Goal: Task Accomplishment & Management: Use online tool/utility

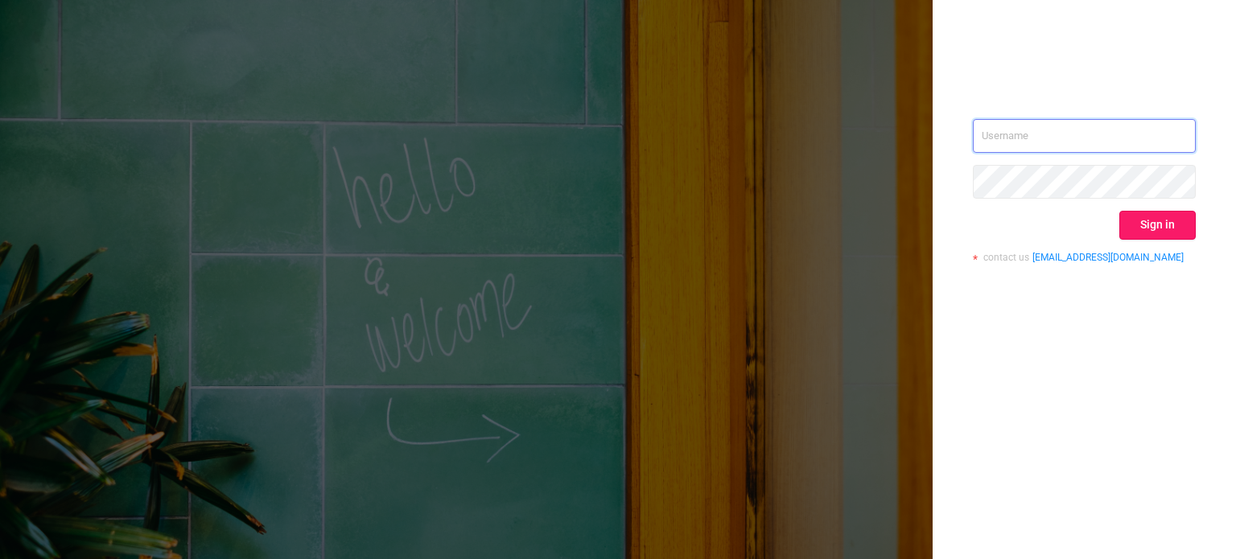
type input "[PERSON_NAME][EMAIL_ADDRESS][DOMAIN_NAME]"
click at [1145, 215] on button "Sign in" at bounding box center [1157, 225] width 76 height 29
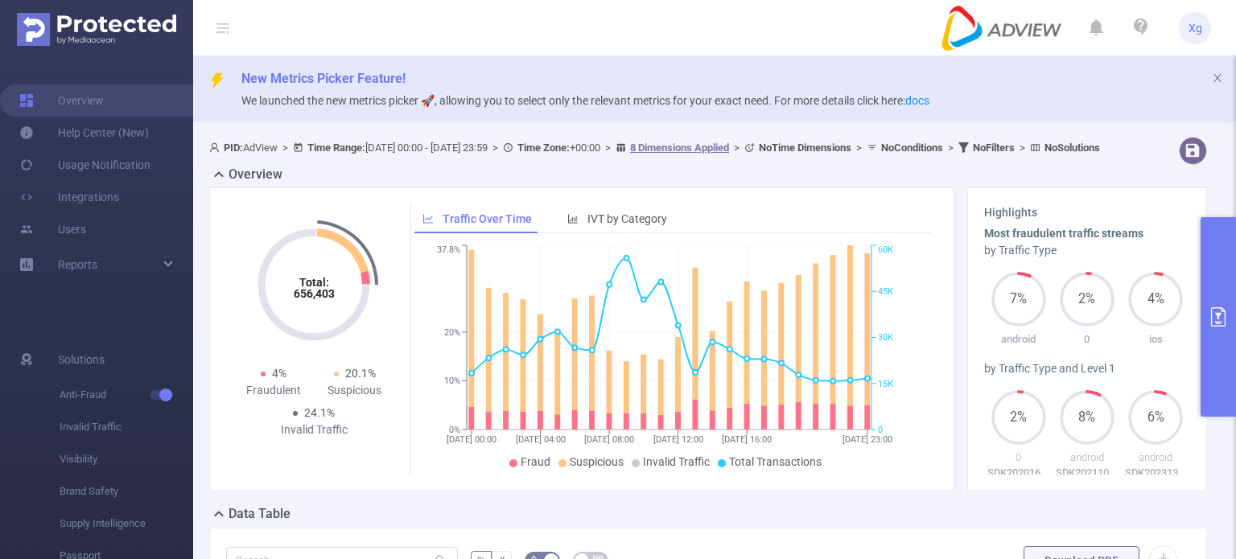
click at [1207, 279] on button "primary" at bounding box center [1217, 317] width 35 height 200
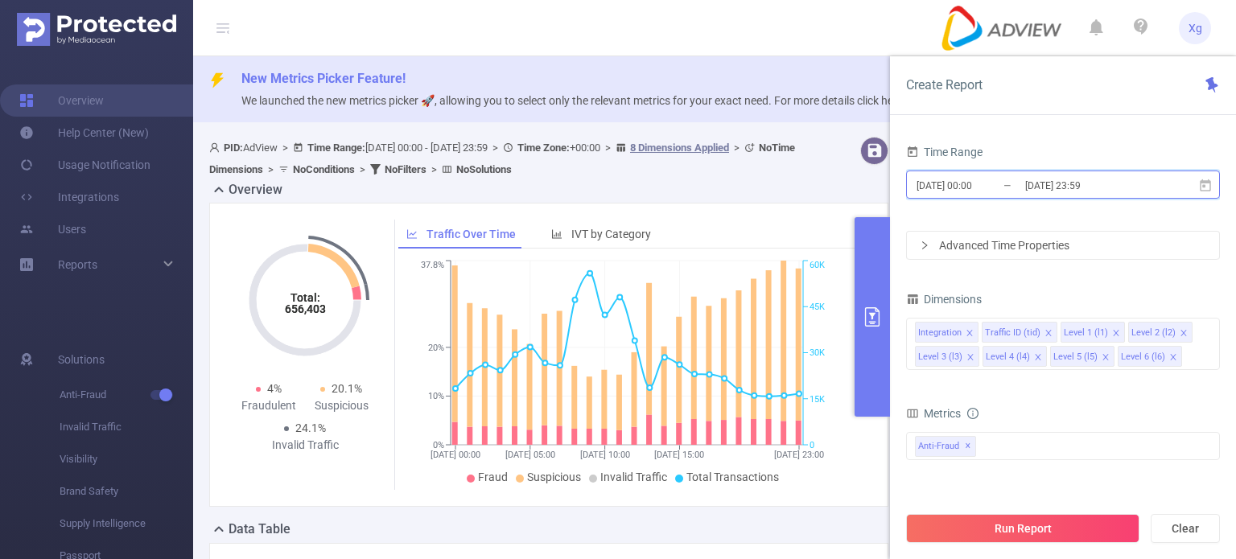
click at [1208, 187] on icon at bounding box center [1205, 186] width 14 height 14
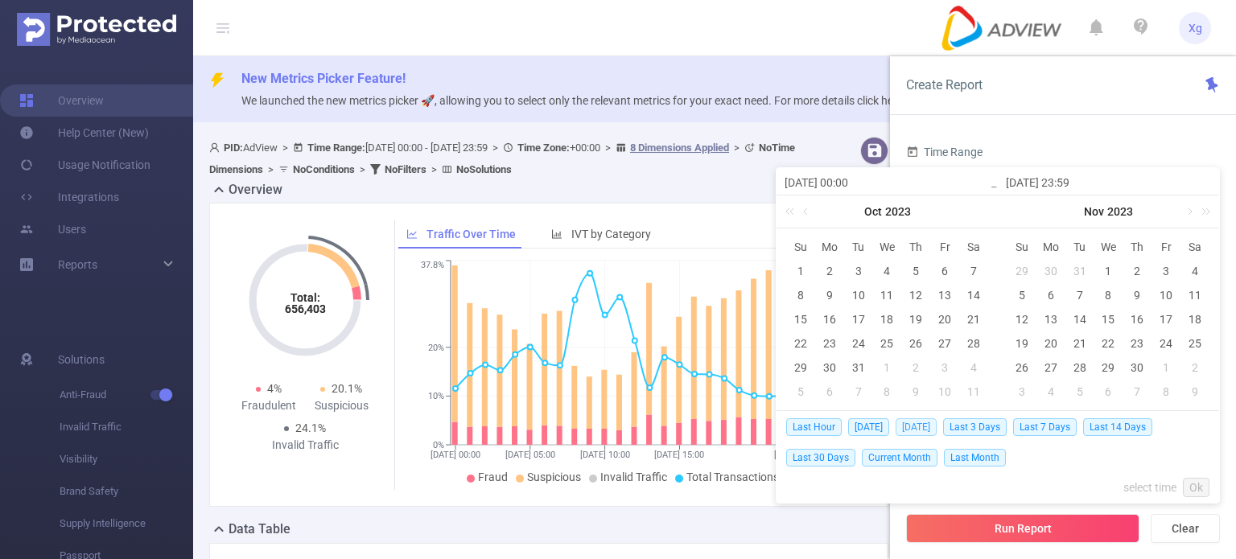
click at [920, 430] on span "[DATE]" at bounding box center [916, 427] width 41 height 18
type input "[DATE] 00:00"
type input "[DATE] 23:59"
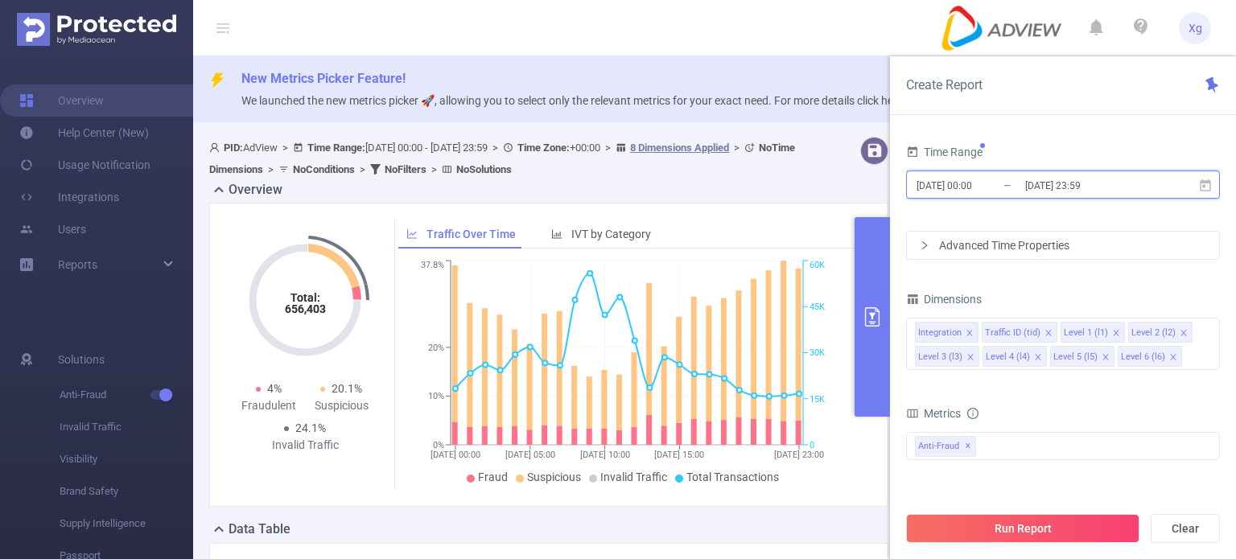
click at [1205, 183] on icon at bounding box center [1205, 186] width 14 height 14
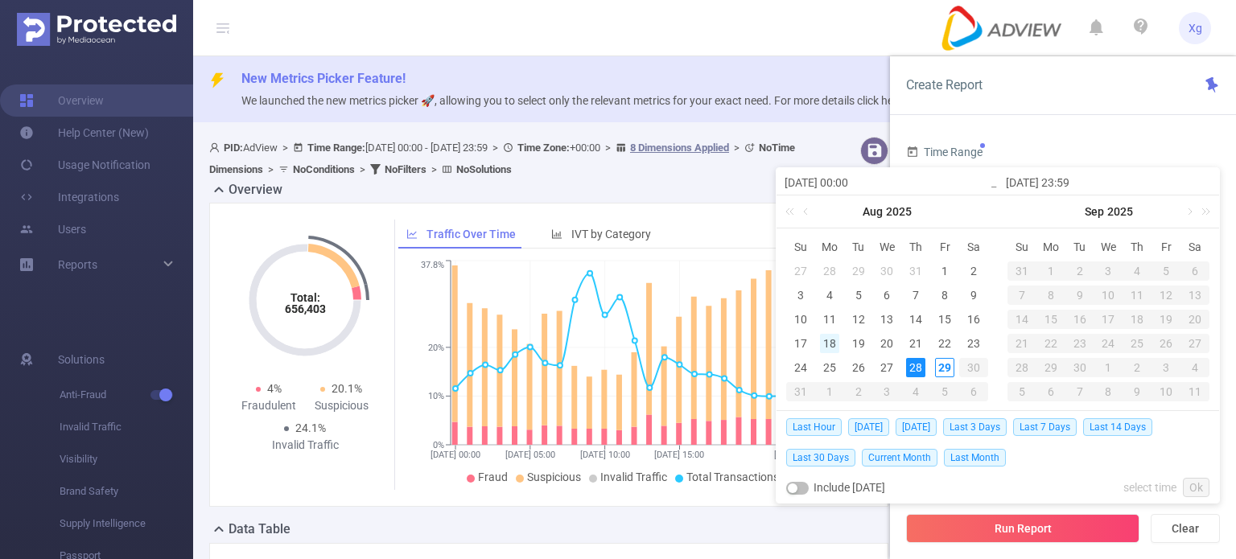
click at [830, 340] on div "18" at bounding box center [829, 343] width 19 height 19
click at [822, 344] on div "18" at bounding box center [829, 343] width 19 height 19
type input "[DATE] 00:00"
type input "[DATE] 23:59"
type input "[DATE] 00:00"
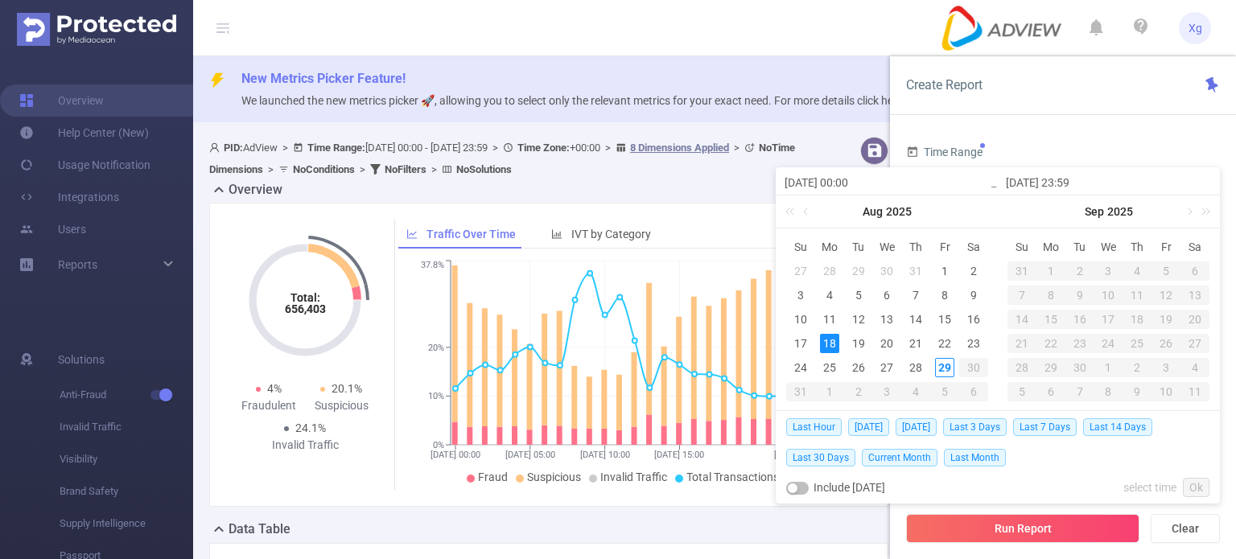
type input "[DATE] 23:59"
click at [1194, 483] on link "Ok" at bounding box center [1196, 487] width 27 height 19
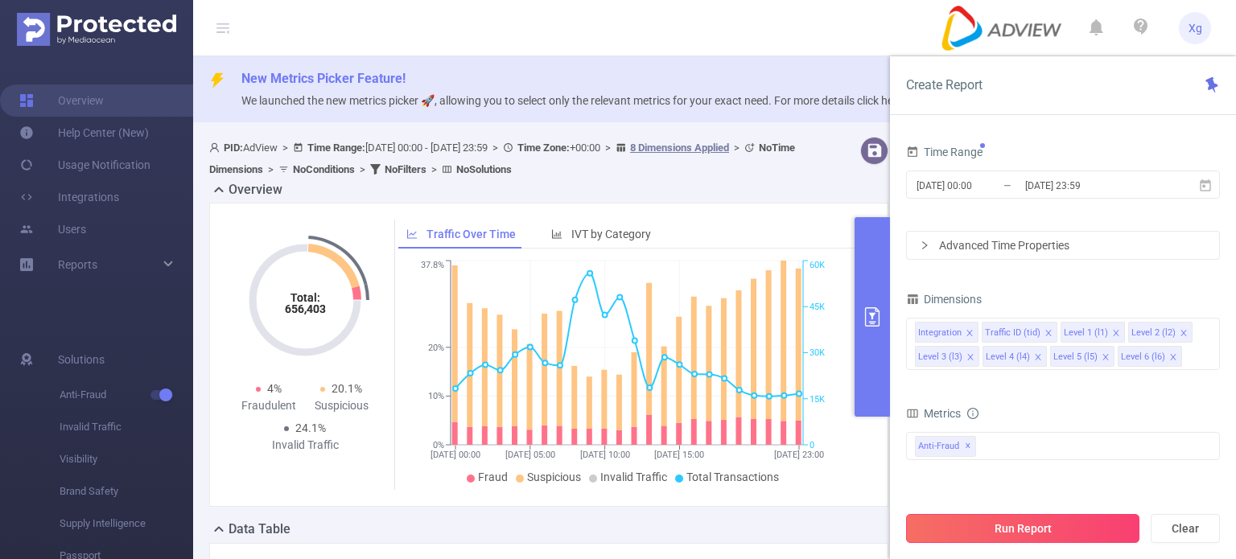
click at [1063, 524] on button "Run Report" at bounding box center [1022, 528] width 233 height 29
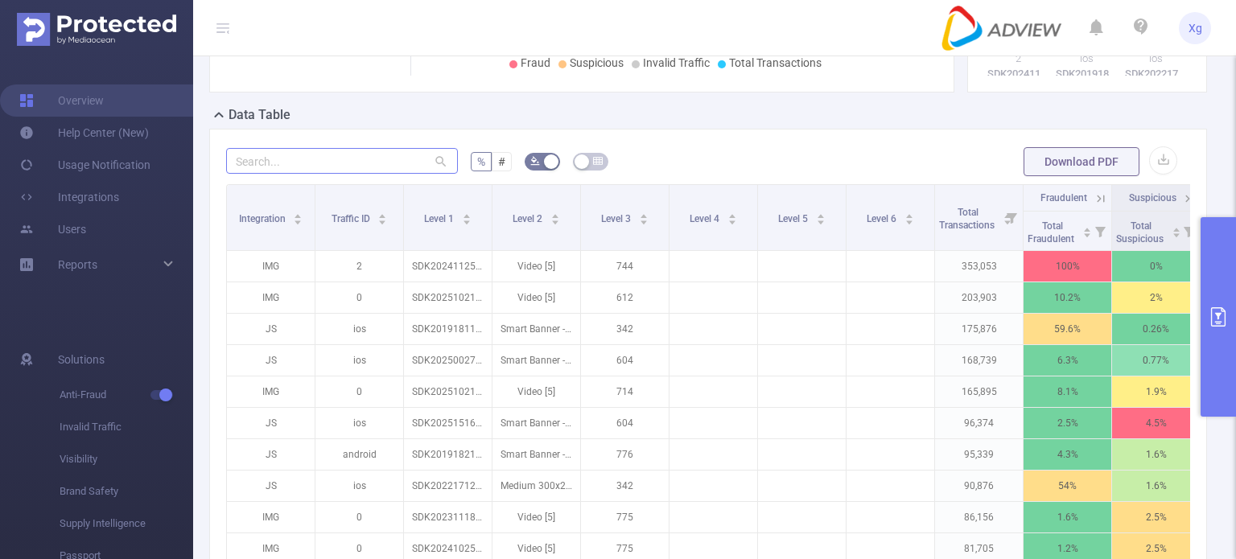
scroll to position [402, 0]
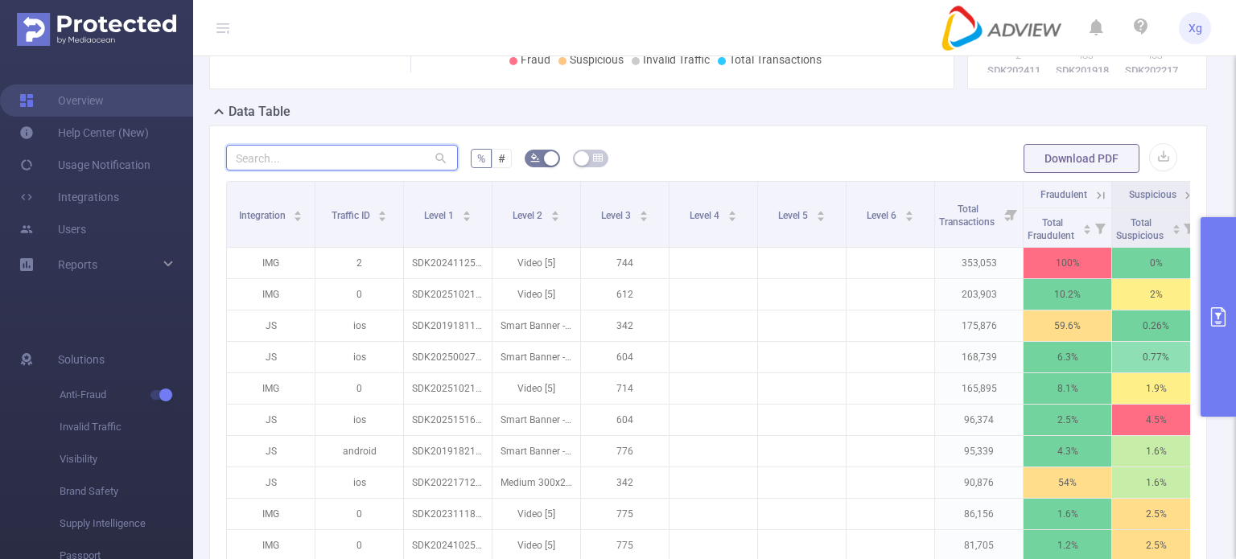
click at [366, 171] on input "text" at bounding box center [342, 158] width 232 height 26
paste input "sdk202510211003097k4b8bd81fh0iw0"
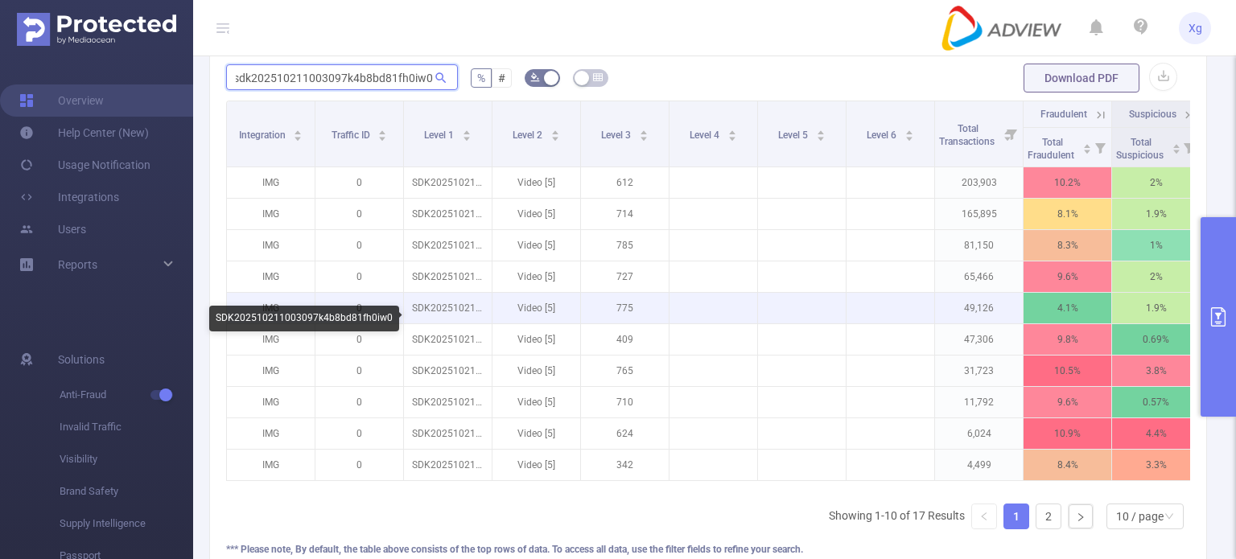
scroll to position [322, 0]
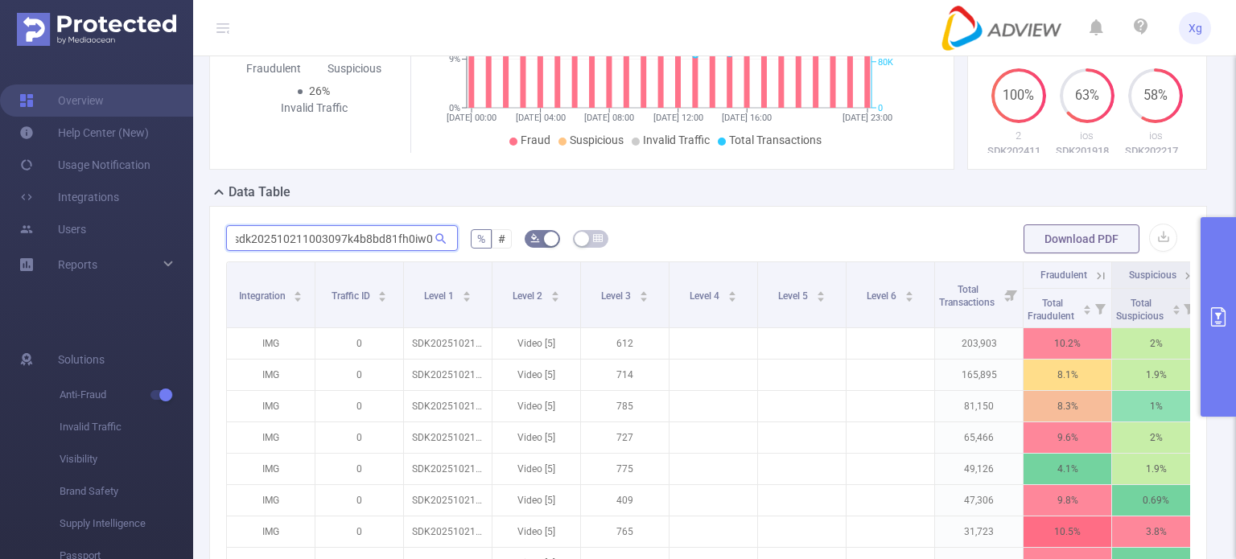
type input "sdk202510211003097k4b8bd81fh0iw0"
click at [1223, 267] on button "primary" at bounding box center [1217, 317] width 35 height 200
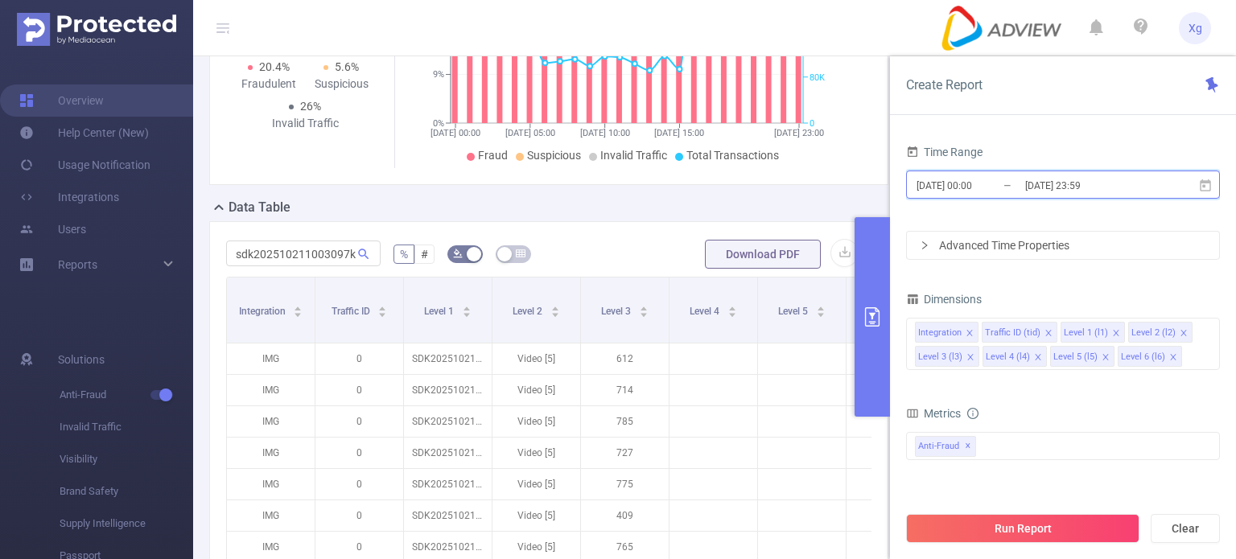
click at [1204, 181] on icon at bounding box center [1205, 185] width 11 height 12
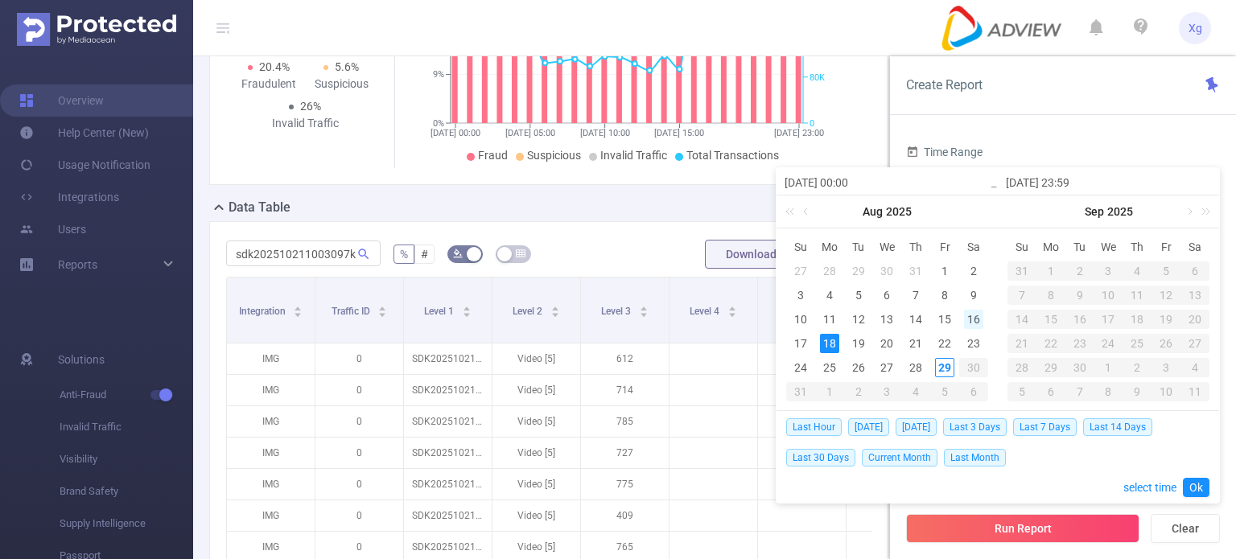
click at [969, 318] on div "16" at bounding box center [973, 319] width 19 height 19
click at [801, 342] on div "17" at bounding box center [800, 343] width 19 height 19
type input "[DATE] 00:00"
type input "[DATE] 23:59"
type input "[DATE] 00:00"
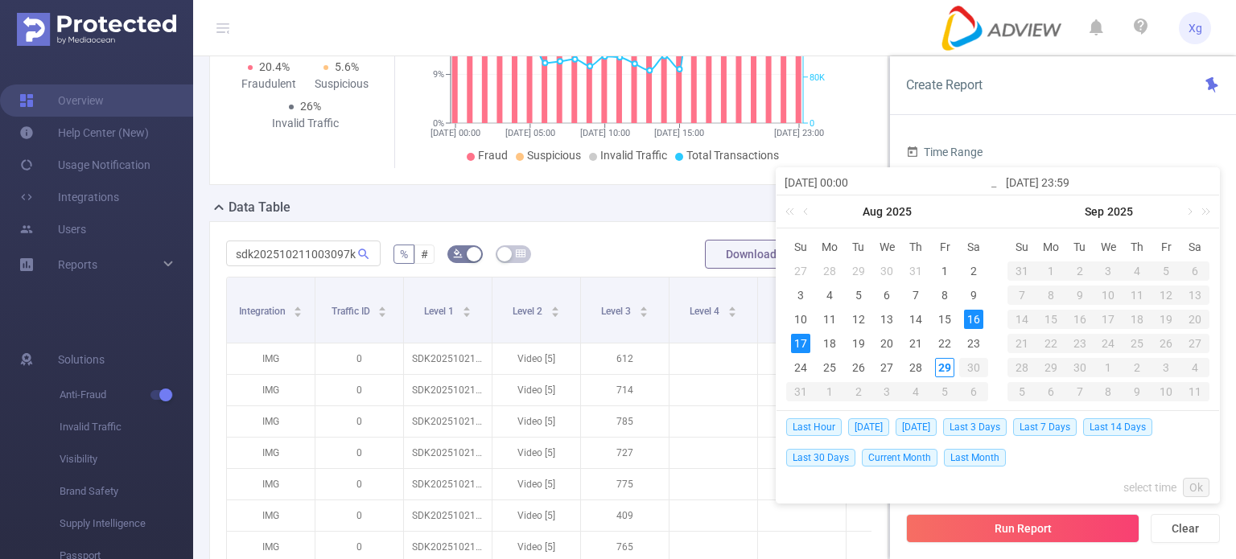
type input "[DATE] 23:59"
click at [1196, 482] on link "Ok" at bounding box center [1196, 487] width 27 height 19
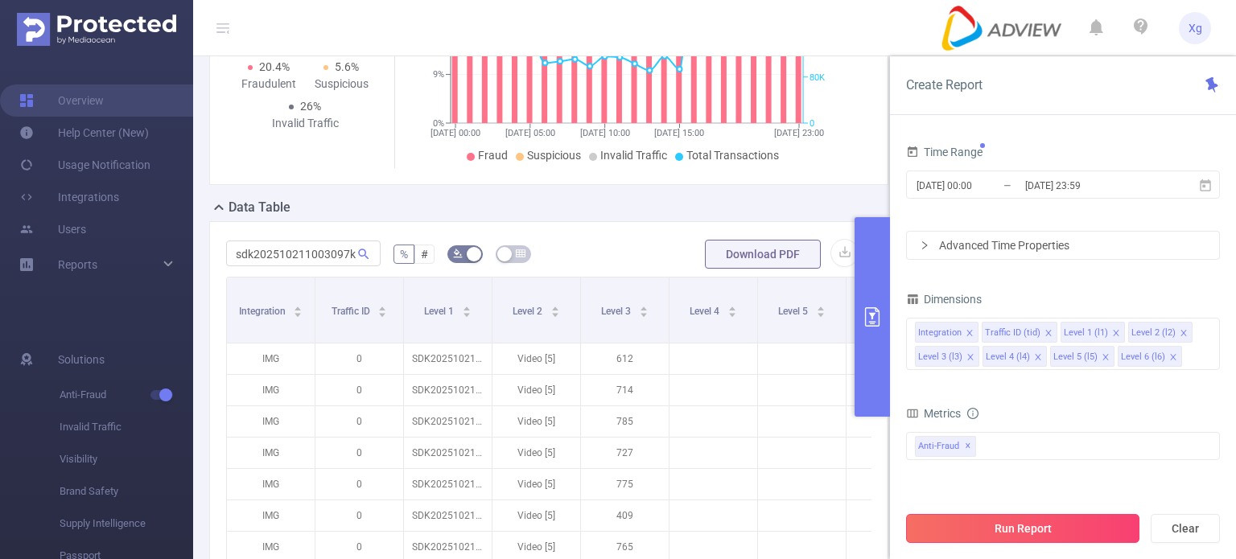
click at [1081, 524] on button "Run Report" at bounding box center [1022, 528] width 233 height 29
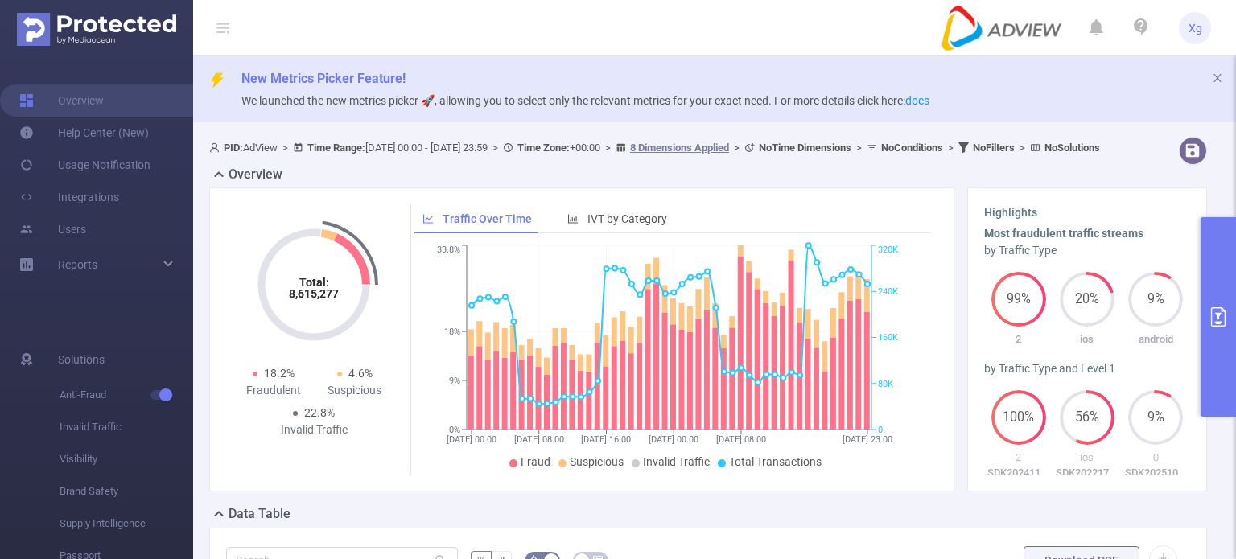
scroll to position [322, 0]
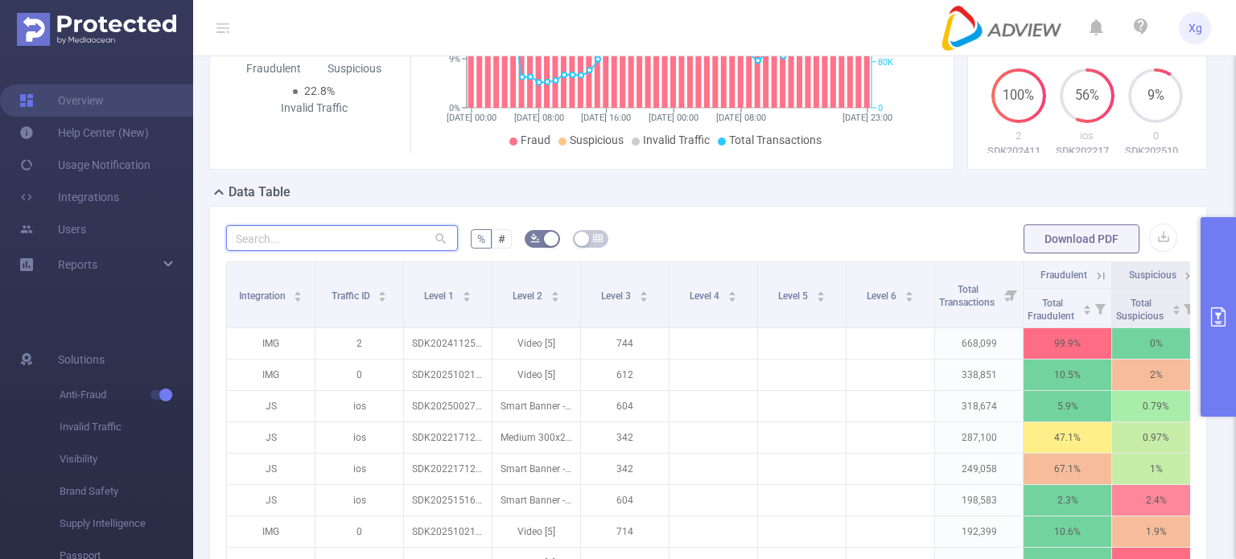
click at [360, 249] on input "text" at bounding box center [342, 238] width 232 height 26
paste input "sdk202510211003097k4b8bd81fh0iw0"
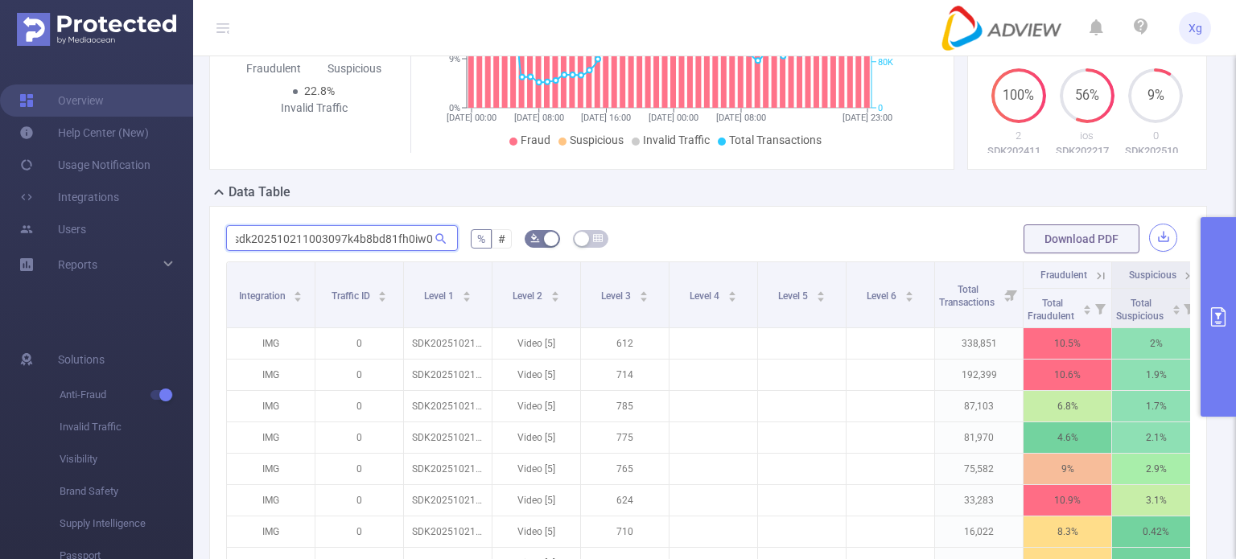
type input "sdk202510211003097k4b8bd81fh0iw0"
click at [1149, 250] on button "button" at bounding box center [1163, 238] width 28 height 28
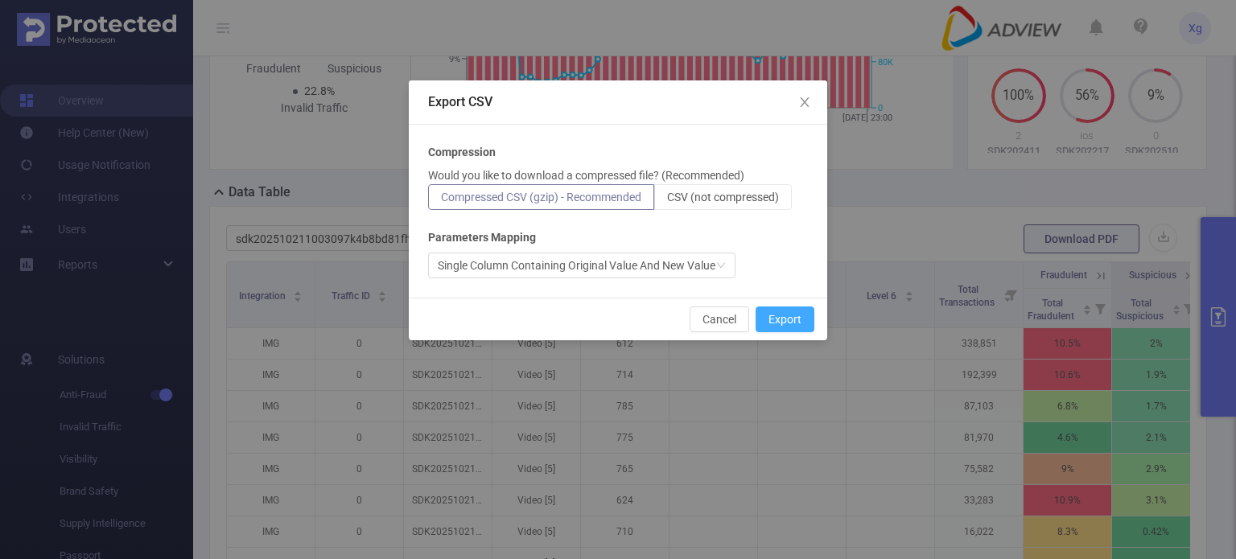
click at [776, 311] on button "Export" at bounding box center [785, 320] width 59 height 26
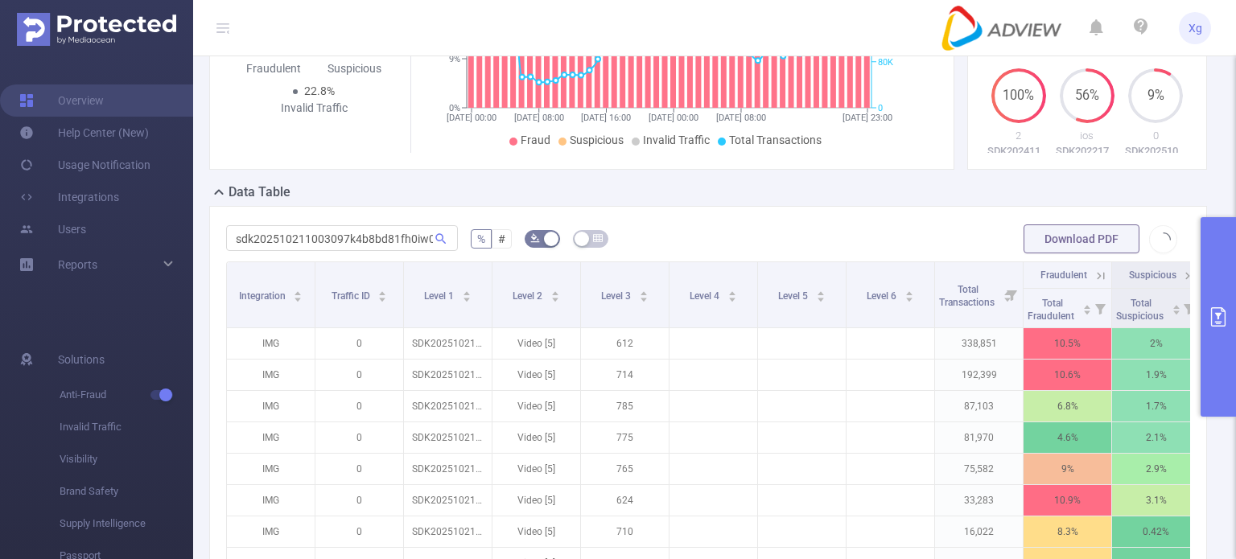
click at [862, 205] on div "Data Table" at bounding box center [714, 194] width 1011 height 23
